Goal: Information Seeking & Learning: Understand process/instructions

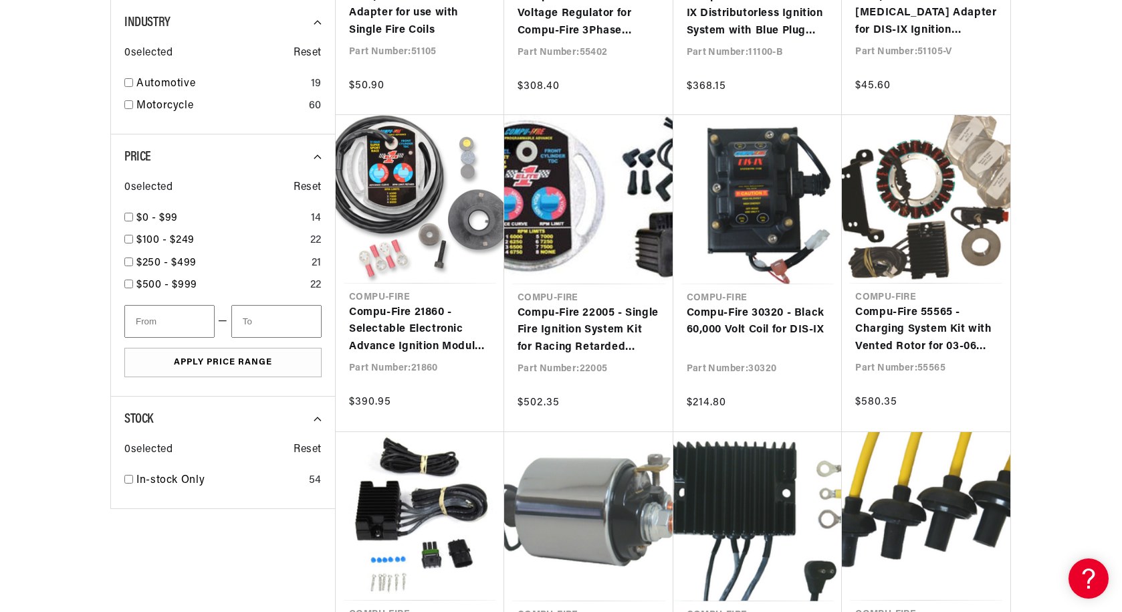
scroll to position [0, 500]
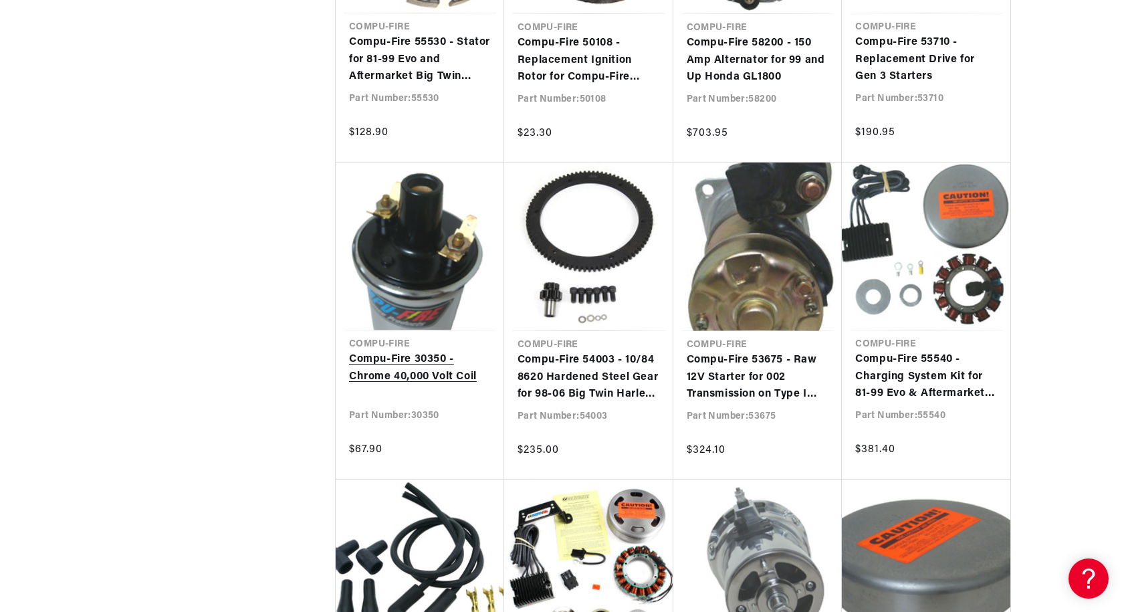
scroll to position [0, 500]
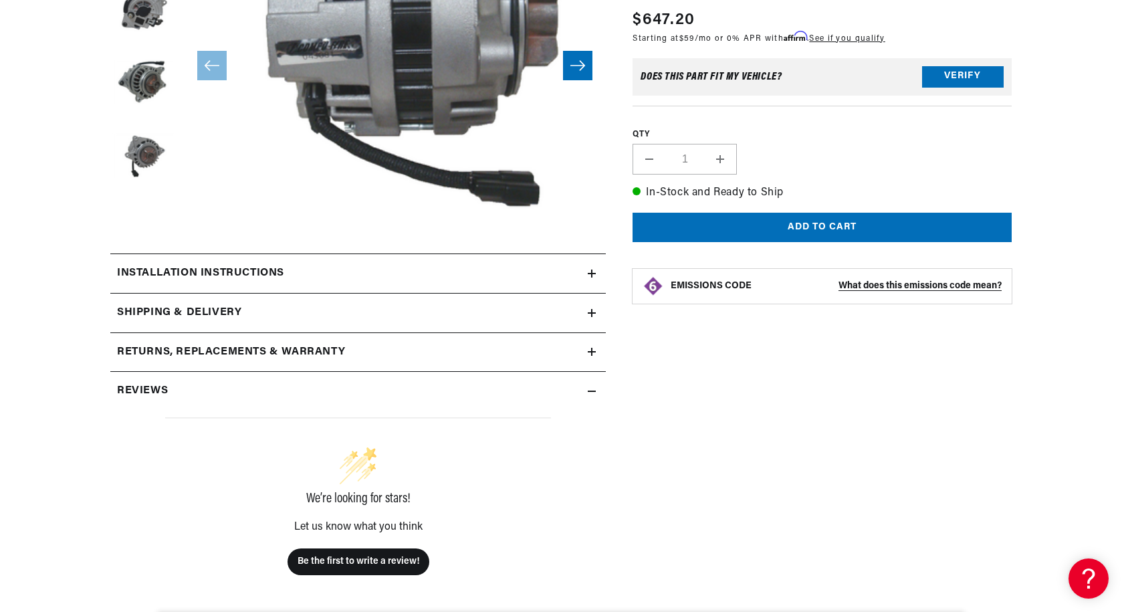
scroll to position [334, 0]
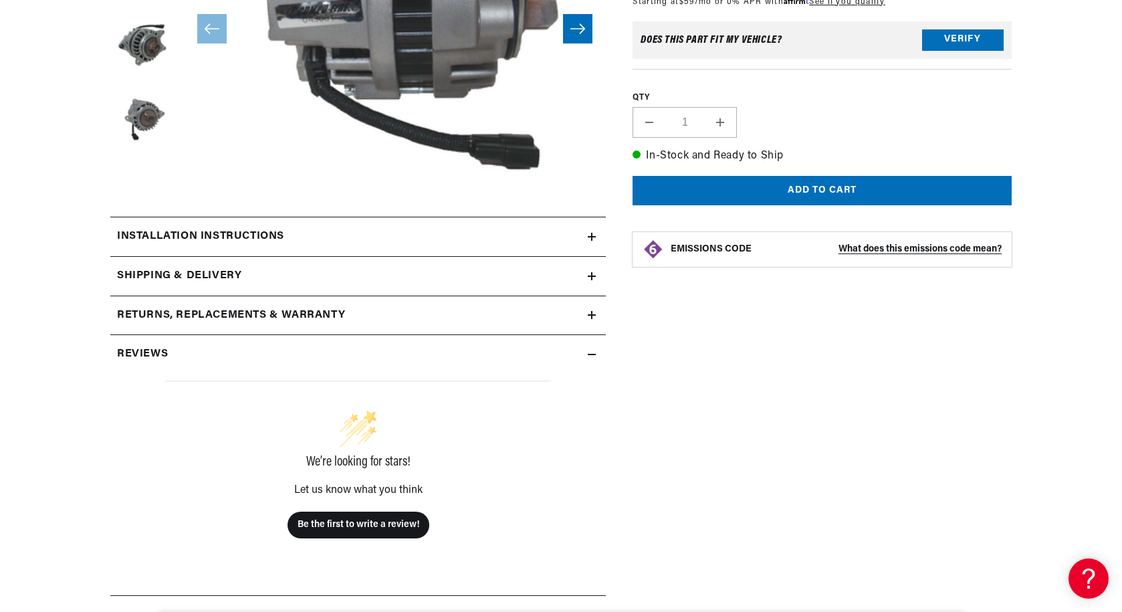
click at [584, 231] on div "Installation instructions" at bounding box center [348, 236] width 477 height 17
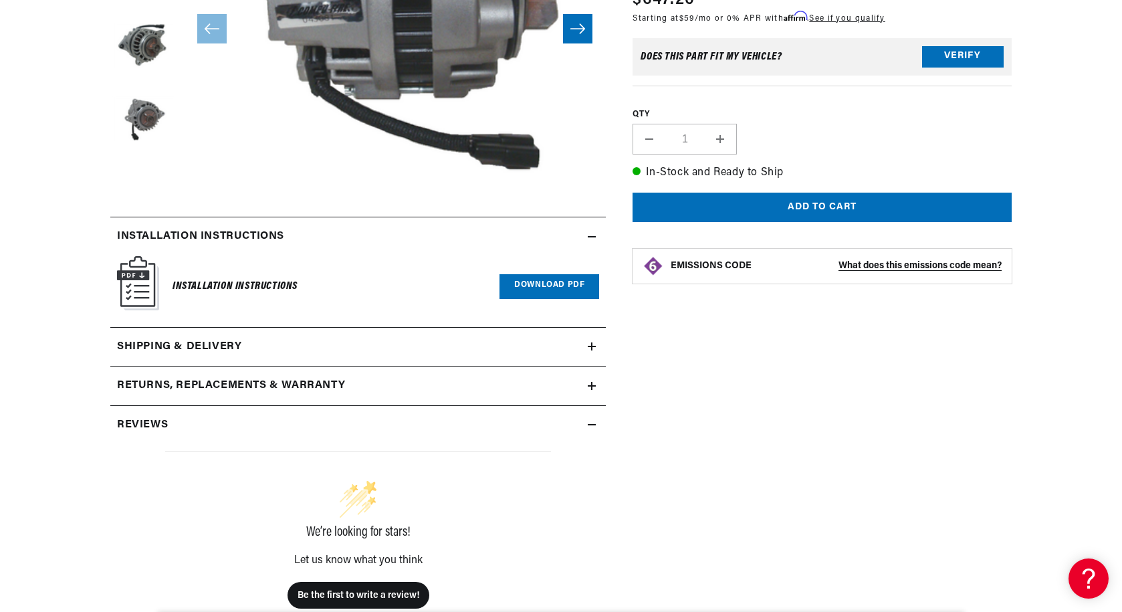
click at [590, 346] on icon at bounding box center [592, 346] width 8 height 0
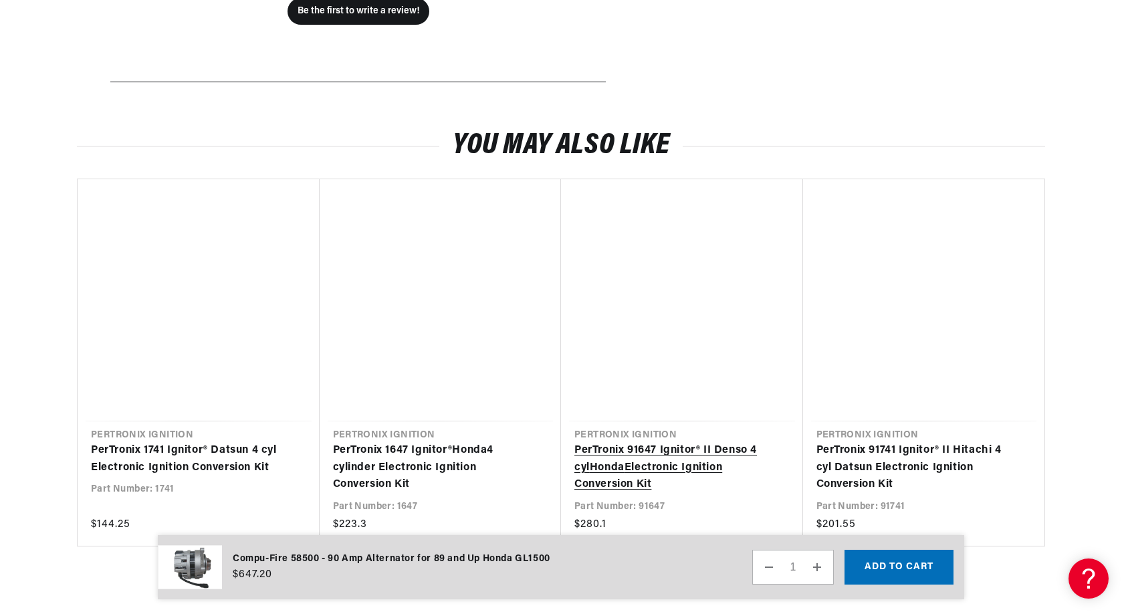
scroll to position [1806, 0]
